Goal: Navigation & Orientation: Understand site structure

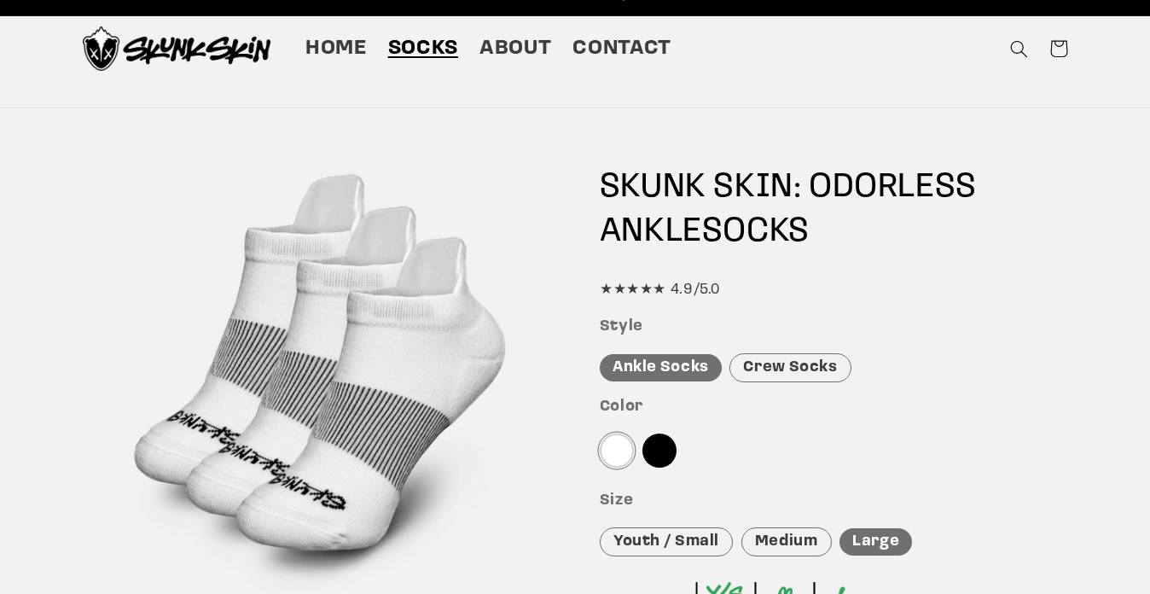
scroll to position [26, 0]
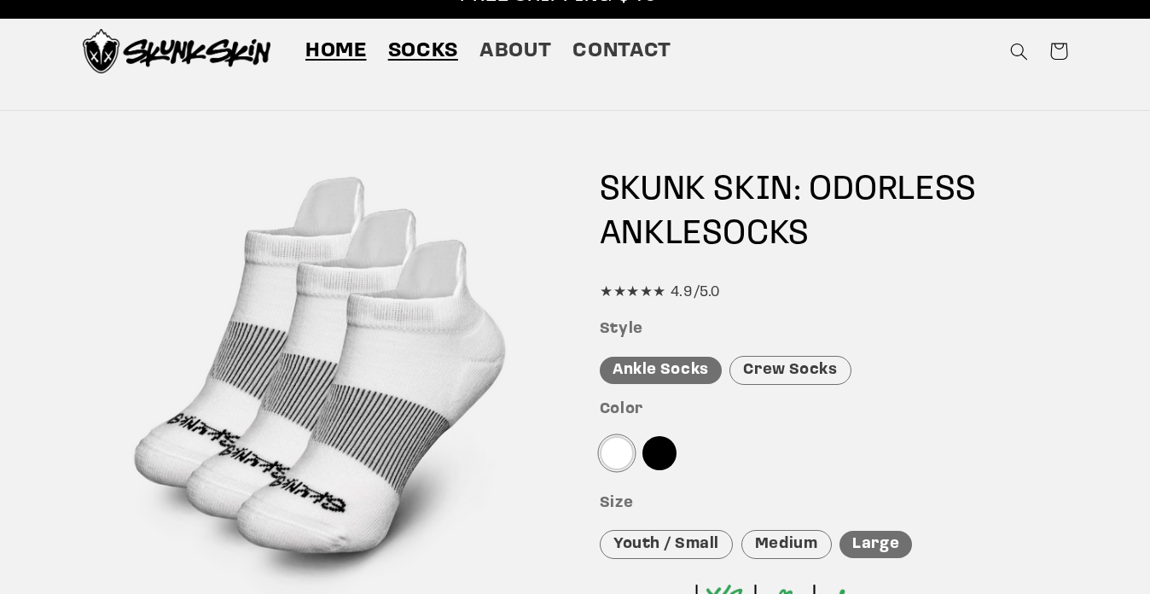
click at [350, 48] on span "Home" at bounding box center [335, 51] width 61 height 26
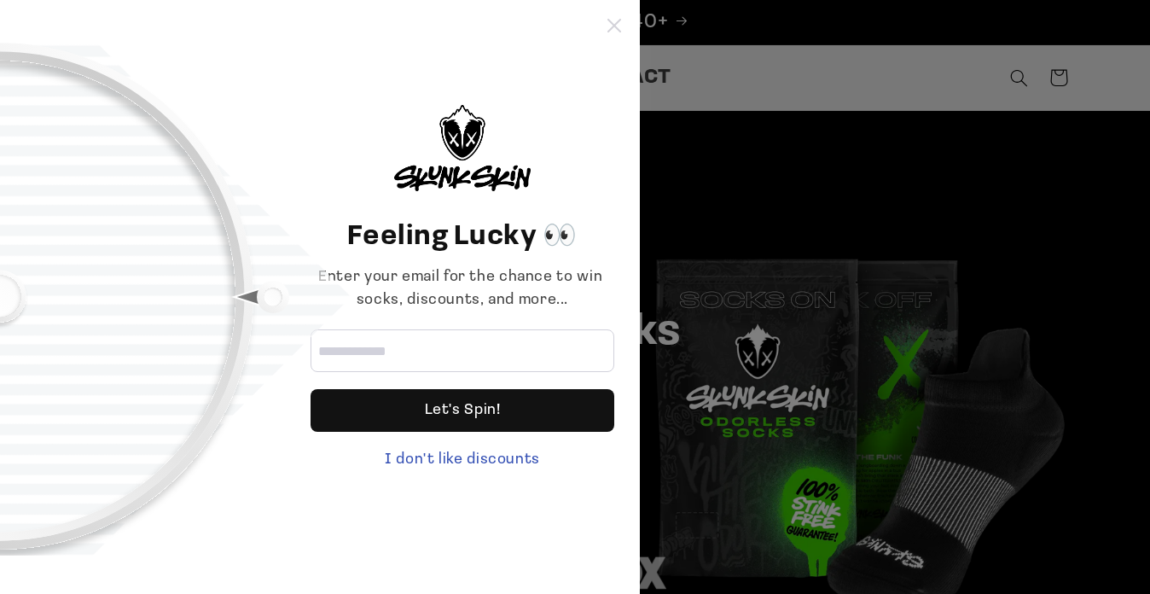
click at [614, 28] on icon at bounding box center [614, 26] width 14 height 14
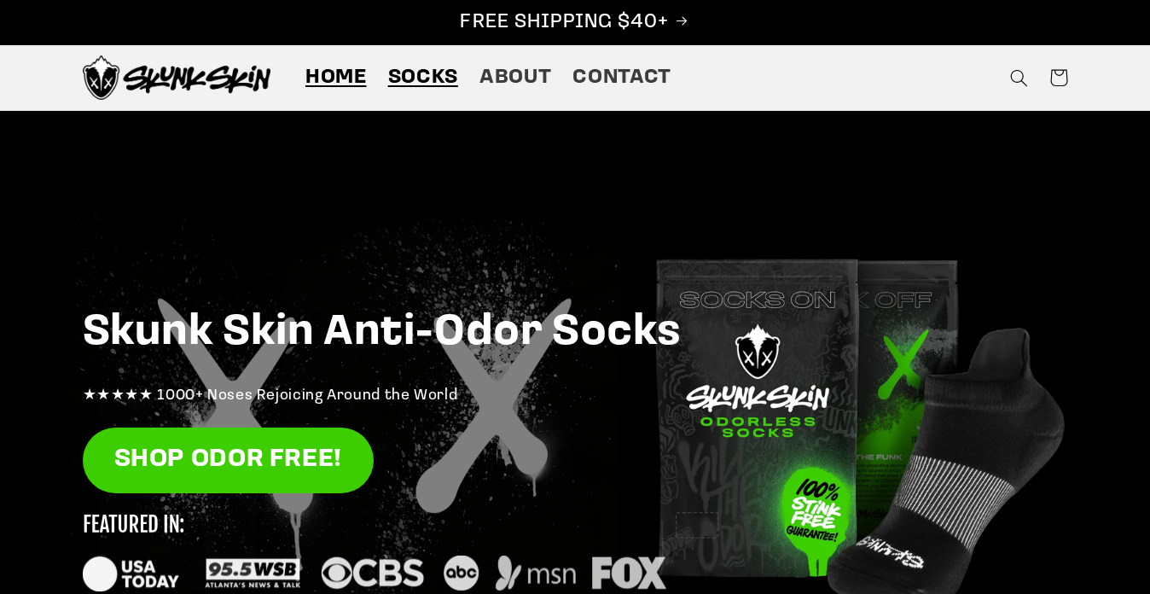
click at [431, 73] on span "Socks" at bounding box center [423, 78] width 70 height 26
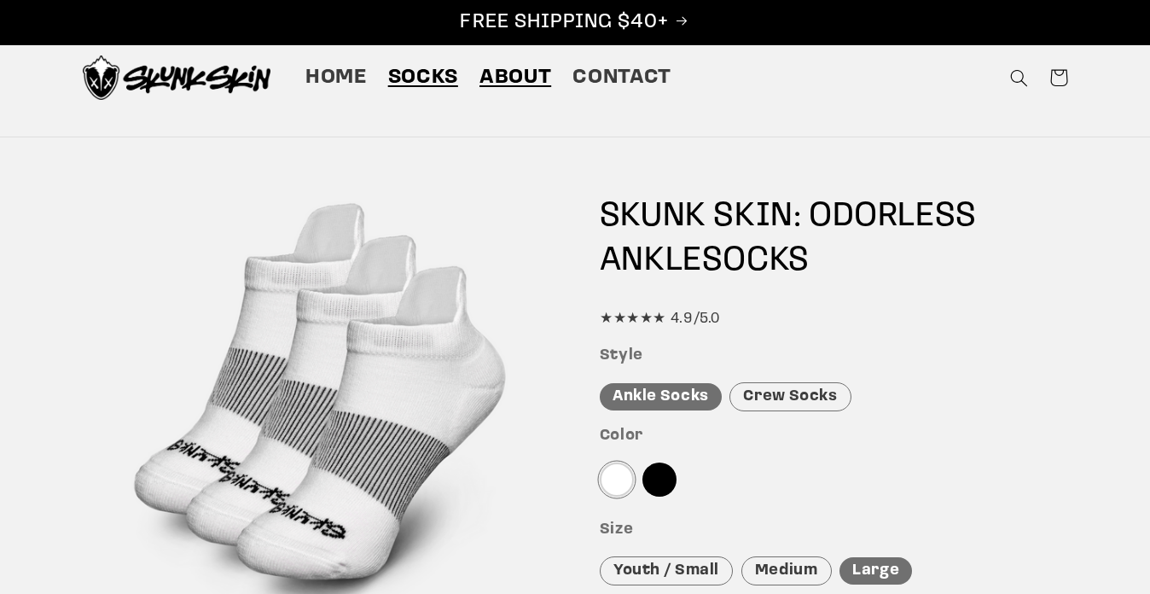
click at [546, 94] on link "About" at bounding box center [514, 78] width 93 height 48
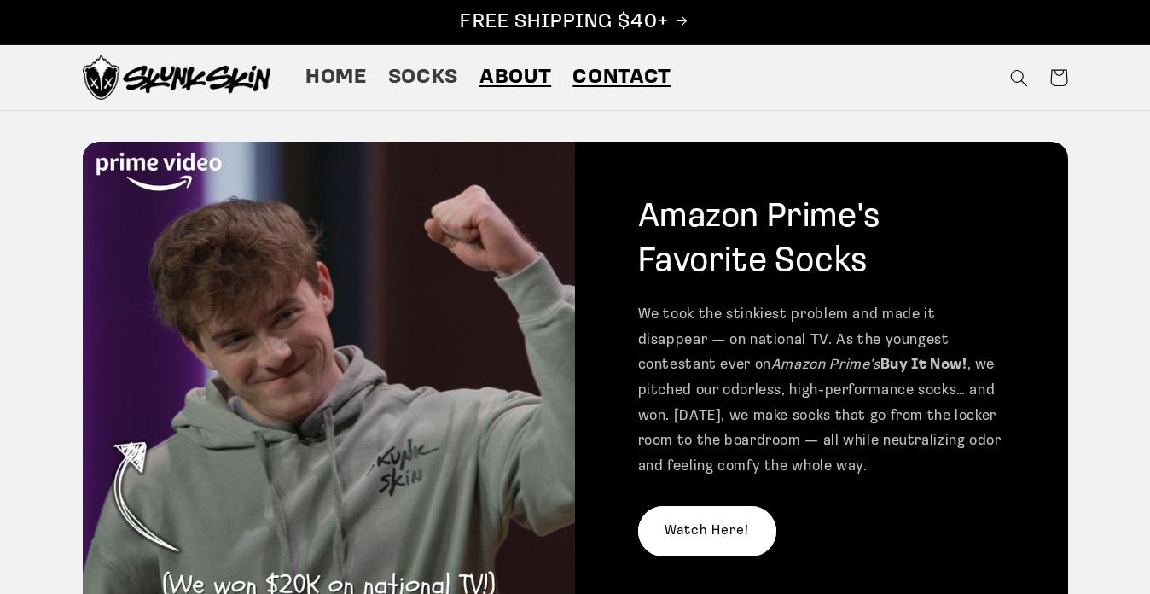
click at [619, 93] on link "Contact" at bounding box center [622, 78] width 120 height 48
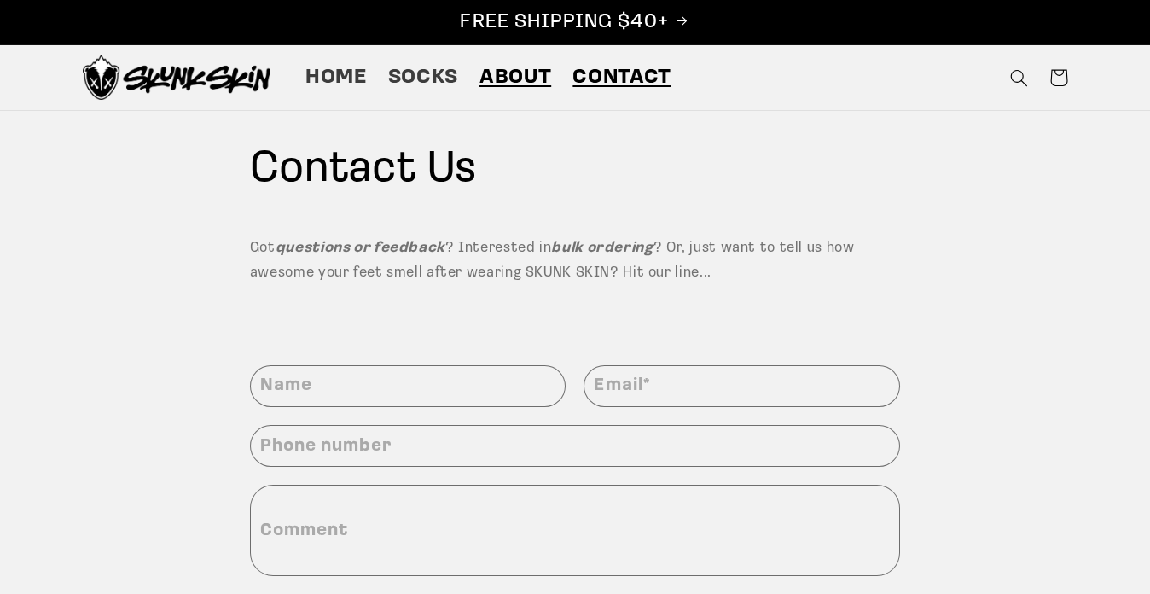
click at [532, 86] on span "About" at bounding box center [515, 78] width 72 height 26
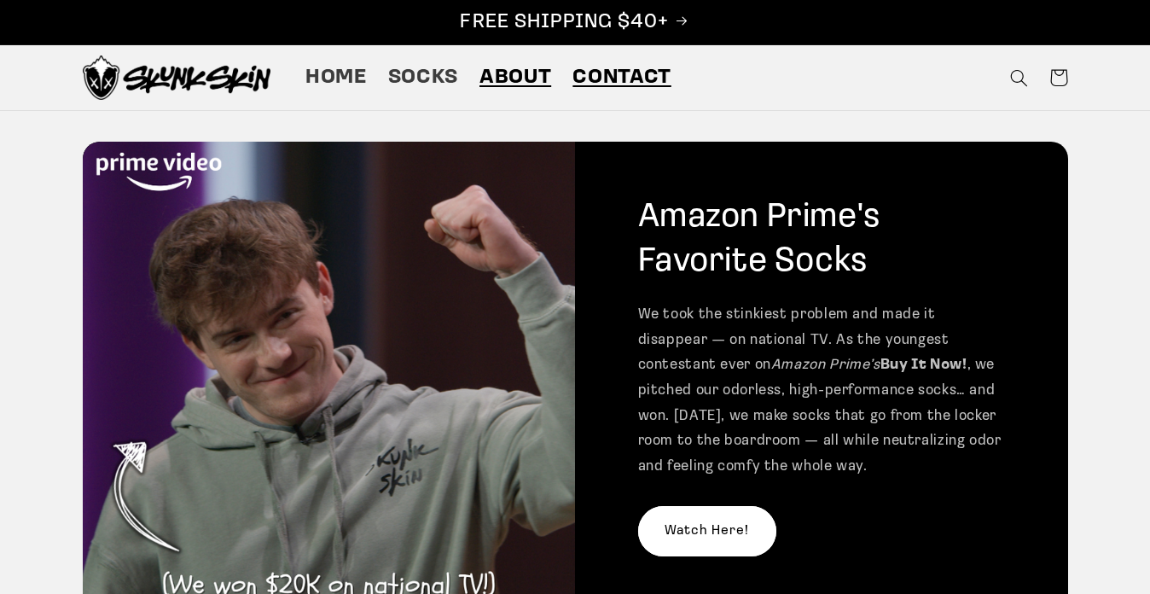
click at [602, 71] on span "Contact" at bounding box center [621, 78] width 98 height 26
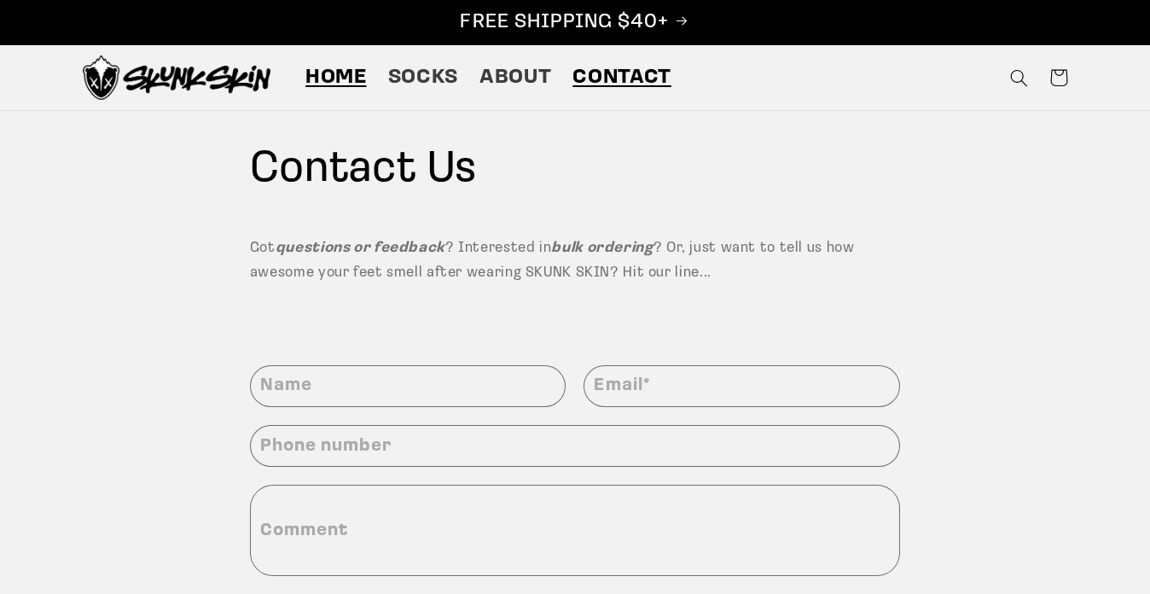
click at [342, 73] on span "Home" at bounding box center [335, 78] width 61 height 26
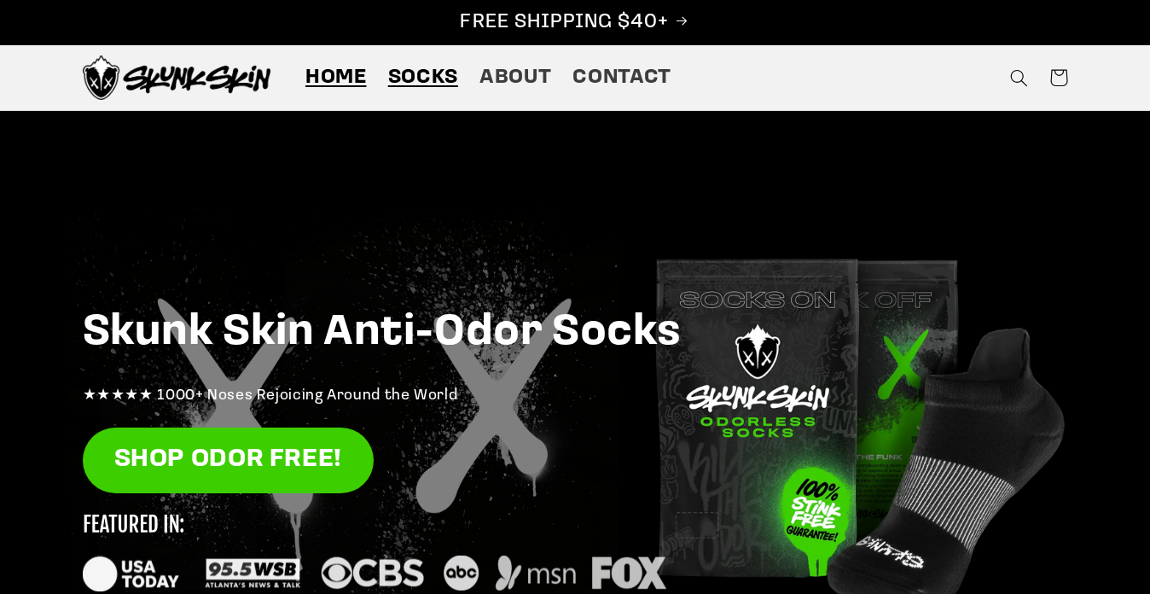
click at [442, 90] on span "Socks" at bounding box center [423, 78] width 70 height 26
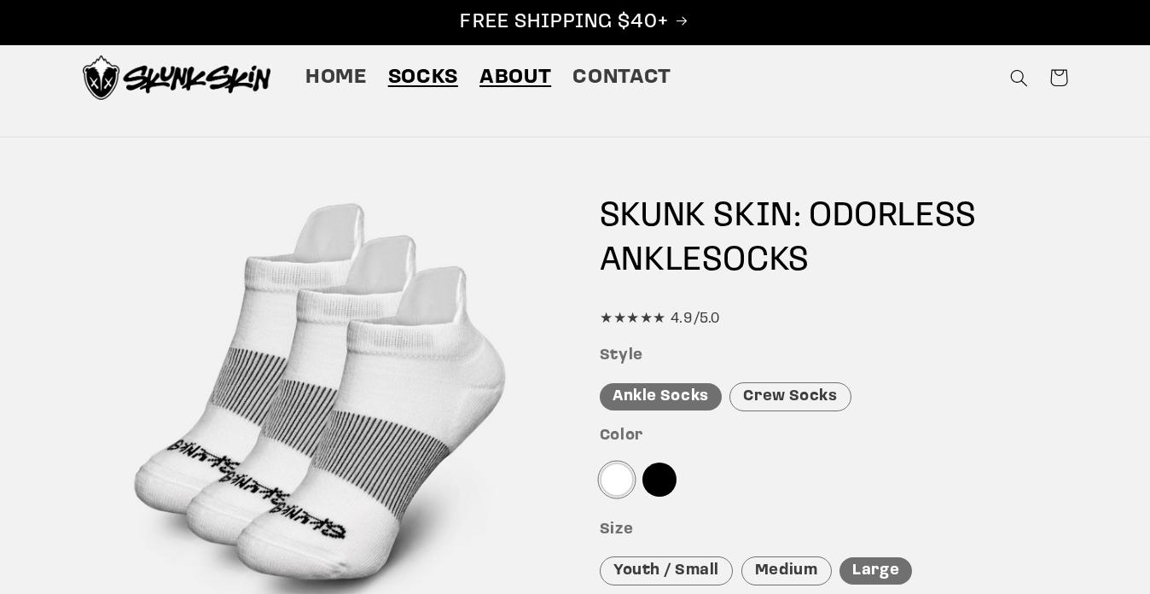
click at [514, 75] on span "About" at bounding box center [515, 78] width 72 height 26
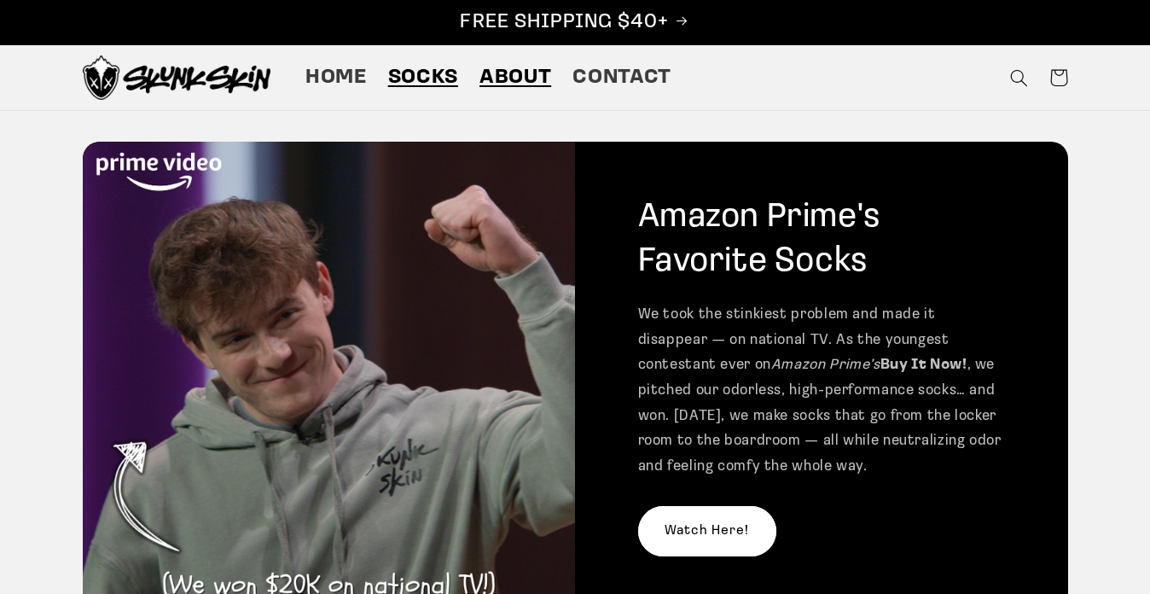
click at [447, 79] on span "Socks" at bounding box center [423, 78] width 70 height 26
